Goal: Information Seeking & Learning: Check status

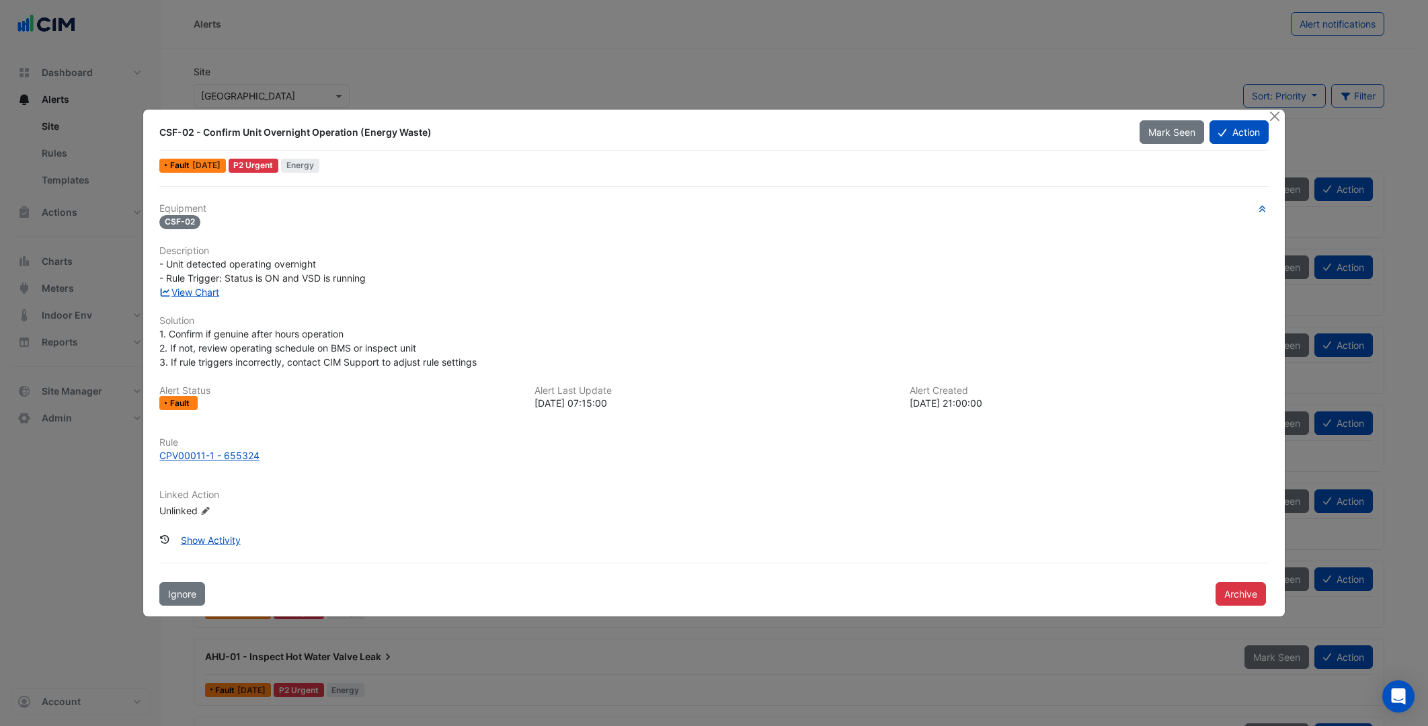
click at [481, 281] on div "- Unit detected operating overnight - Rule Trigger: Status is ON and VSD is run…" at bounding box center [713, 271] width 1108 height 28
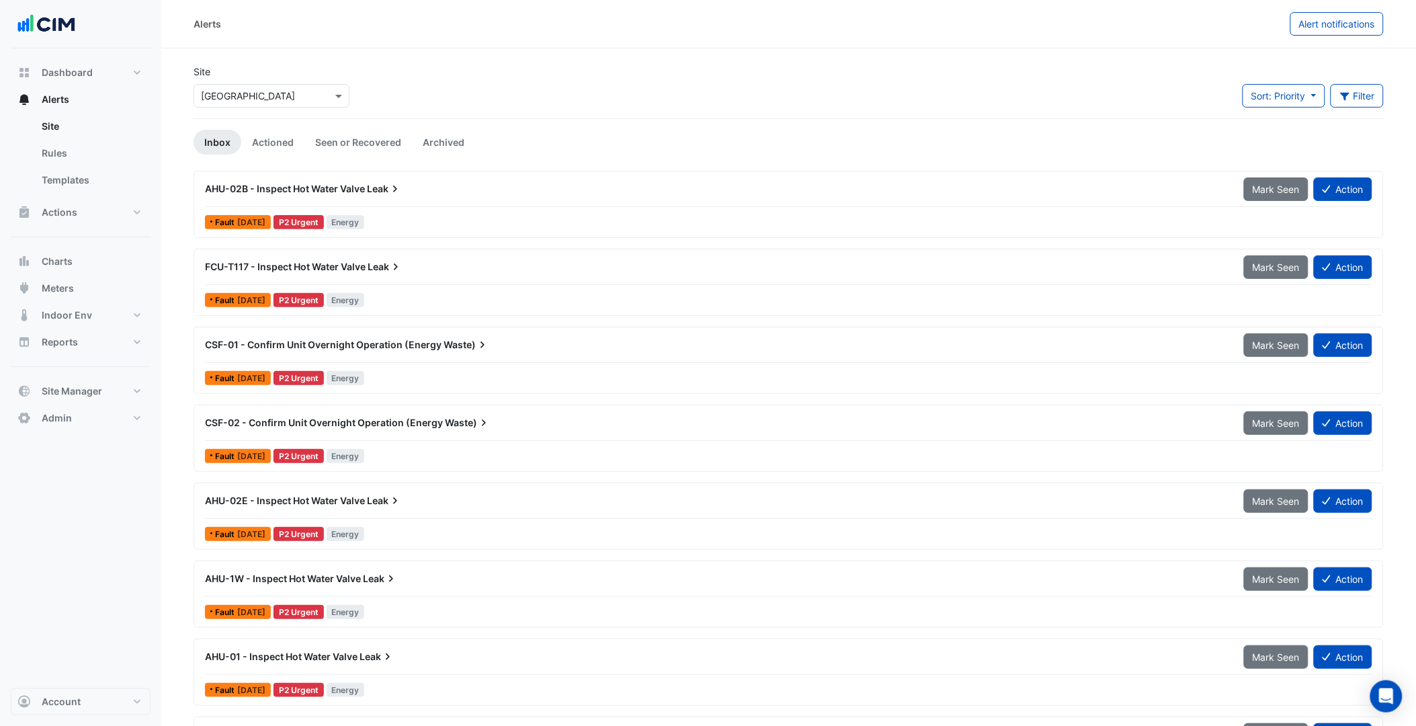
click at [257, 93] on input "text" at bounding box center [258, 96] width 114 height 14
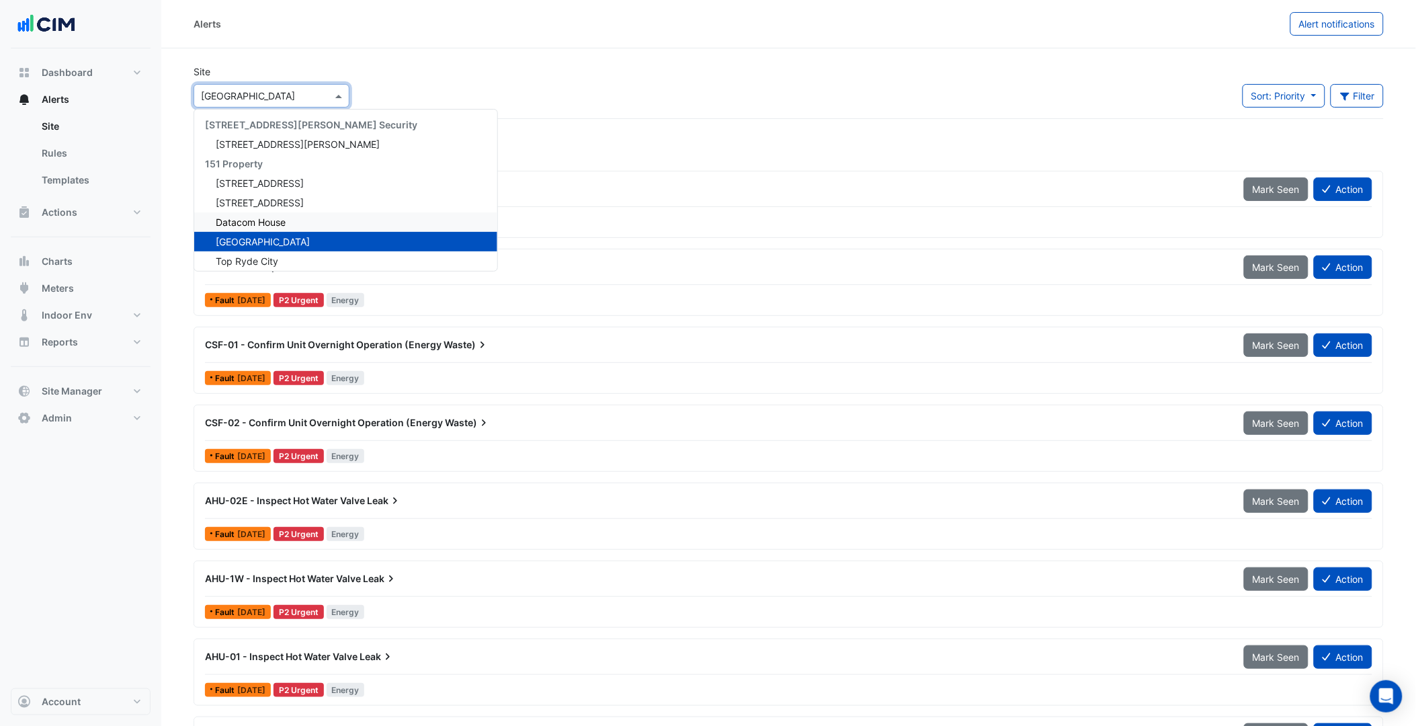
click at [252, 213] on div "Datacom House" at bounding box center [345, 221] width 303 height 19
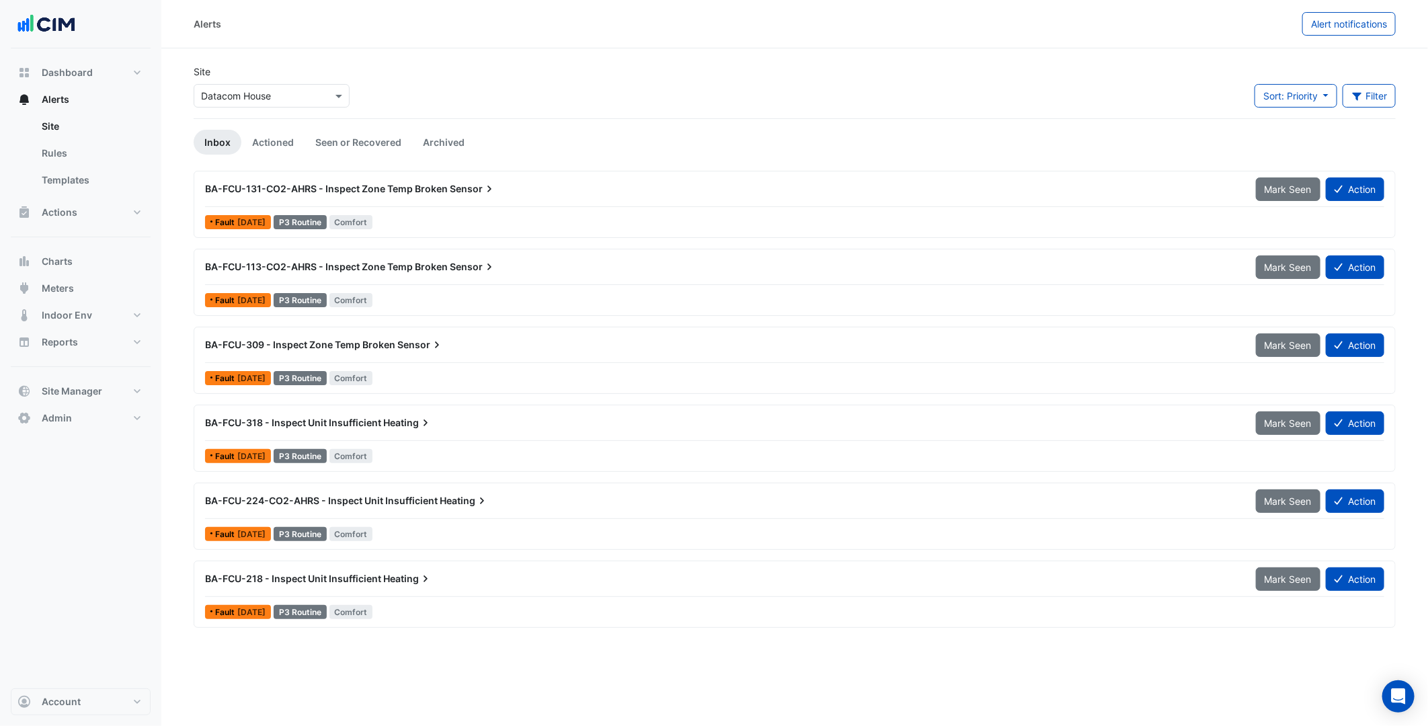
click at [461, 192] on span "Sensor" at bounding box center [473, 188] width 46 height 13
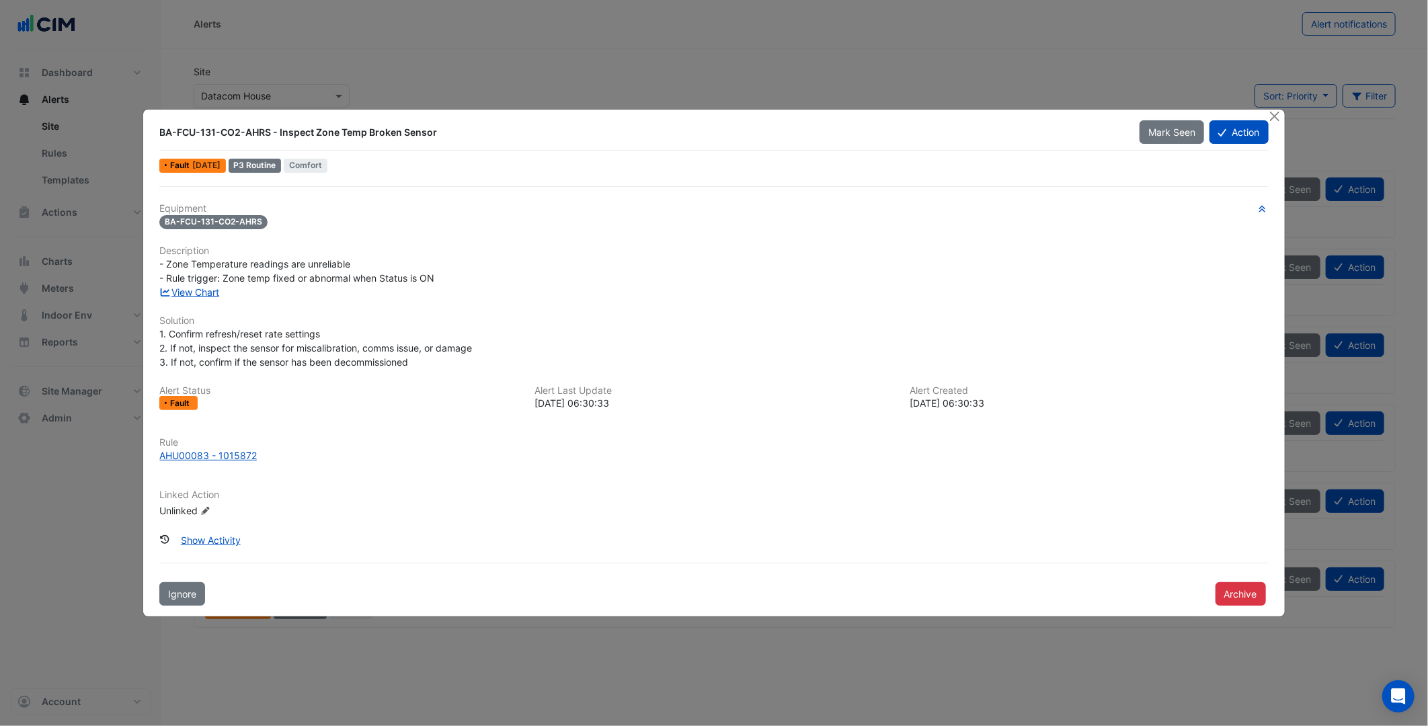
click at [461, 192] on div "Equipment BA-FCU-131-CO2-AHRS Description - Zone Temperature readings are unrel…" at bounding box center [713, 396] width 1119 height 420
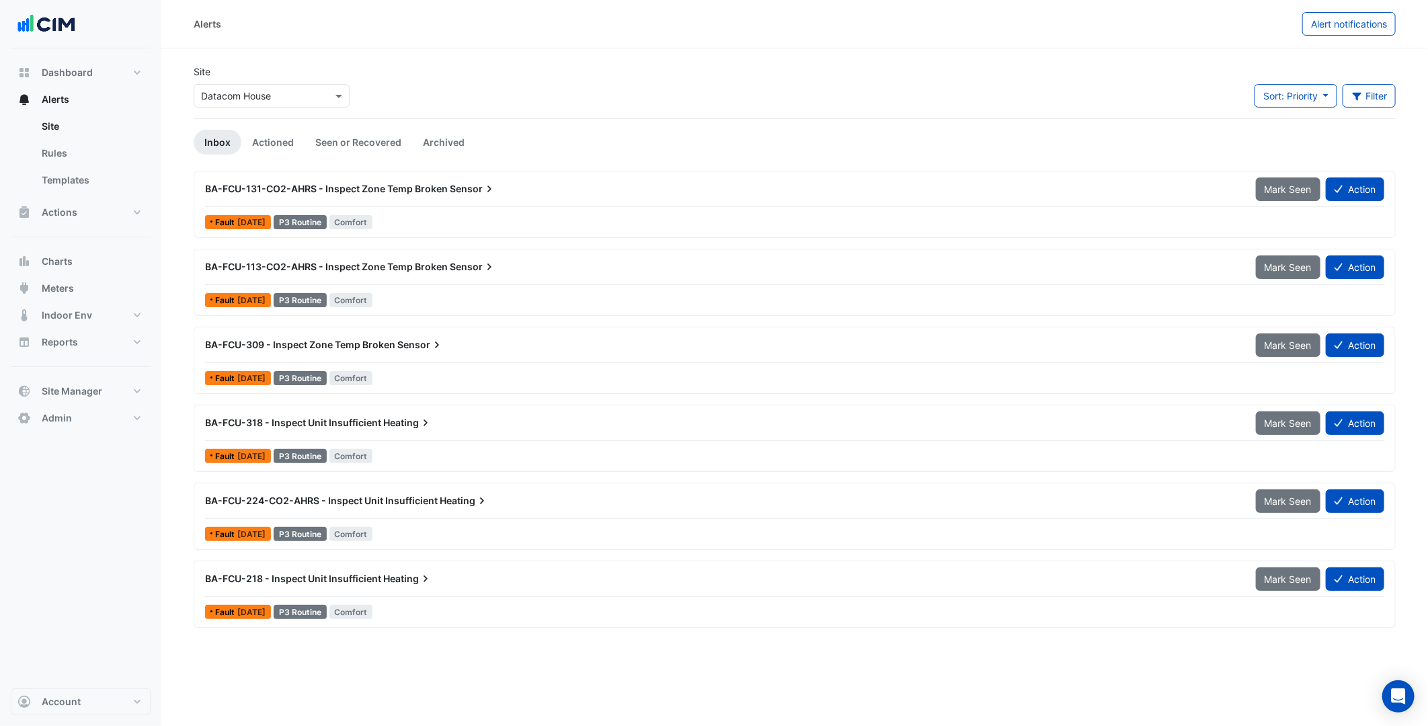
click at [376, 206] on div at bounding box center [794, 206] width 1179 height 1
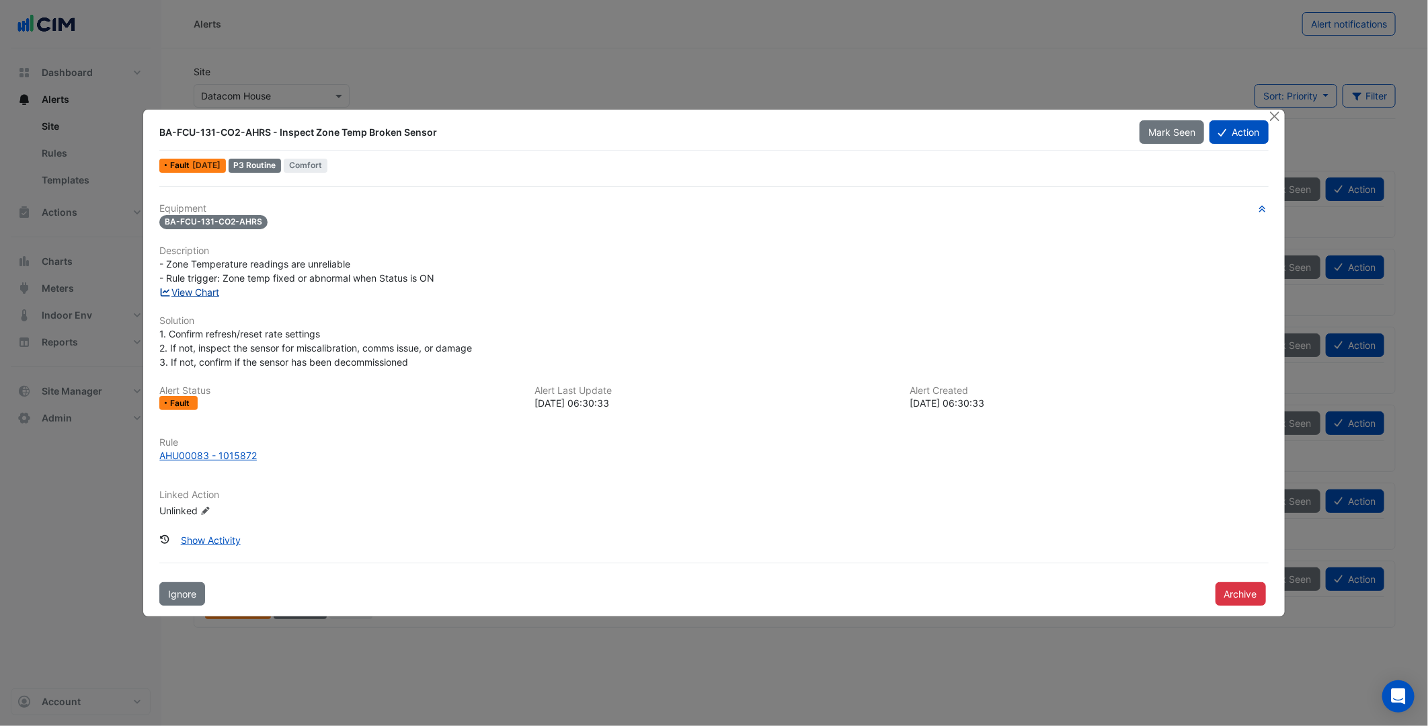
click at [210, 292] on link "View Chart" at bounding box center [189, 291] width 60 height 11
